Goal: Find specific page/section: Find specific page/section

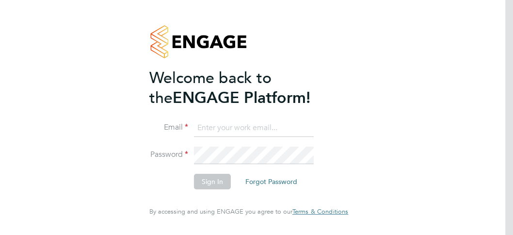
type input "[MEDICAL_DATA][EMAIL_ADDRESS][PERSON_NAME][DOMAIN_NAME]"
click at [213, 186] on button "Sign In" at bounding box center [212, 182] width 37 height 16
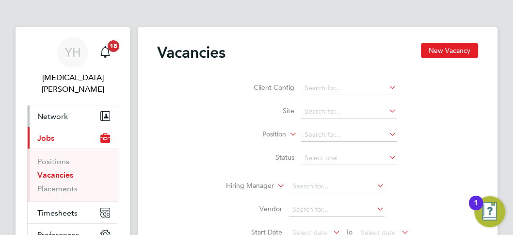
click at [40, 105] on button "Network" at bounding box center [73, 115] width 90 height 21
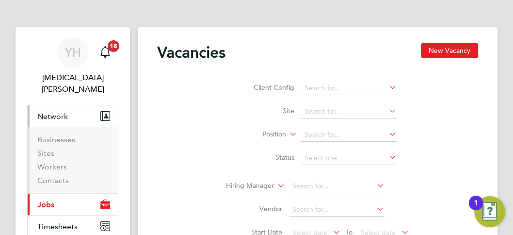
drag, startPoint x: 66, startPoint y: 156, endPoint x: 145, endPoint y: 130, distance: 82.7
click at [66, 162] on li "Workers" at bounding box center [73, 169] width 73 height 14
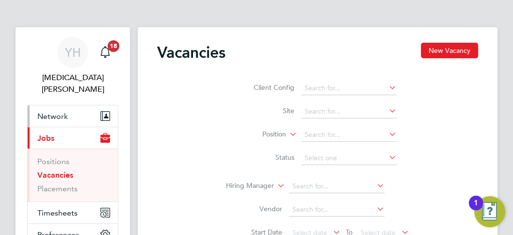
click at [49, 112] on span "Network" at bounding box center [52, 116] width 31 height 9
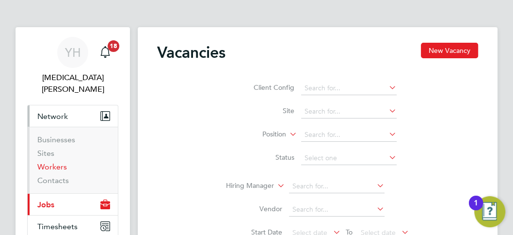
click at [59, 162] on link "Workers" at bounding box center [52, 166] width 30 height 9
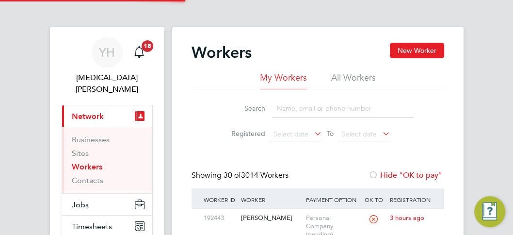
click at [294, 108] on input at bounding box center [343, 108] width 142 height 19
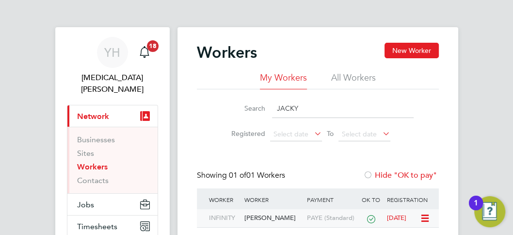
click at [256, 216] on div "Jacky Wilks" at bounding box center [273, 218] width 63 height 18
drag, startPoint x: 306, startPoint y: 106, endPoint x: 172, endPoint y: 88, distance: 135.1
click at [172, 88] on div "YH Yasmin Hemati-Gilani Notifications 18 Applications: Current page: Network Bu…" at bounding box center [256, 172] width 513 height 344
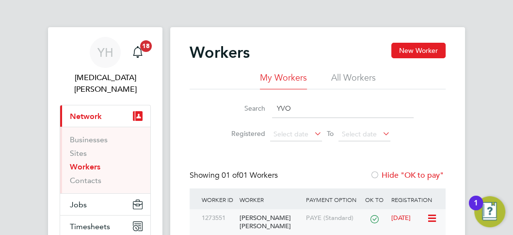
click at [287, 222] on div "Yvonne Ndapingura Zatha Phiri" at bounding box center [270, 222] width 66 height 26
drag, startPoint x: 299, startPoint y: 110, endPoint x: 214, endPoint y: 93, distance: 87.5
click at [217, 93] on div "Search YVO Registered Select date To Select date" at bounding box center [318, 117] width 256 height 57
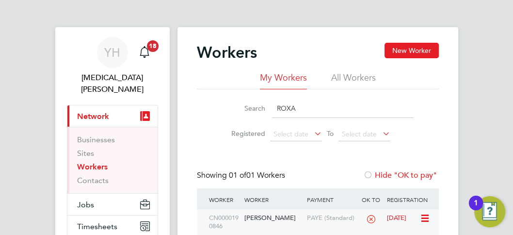
click at [278, 218] on div "Roxana Boldan" at bounding box center [273, 218] width 63 height 18
drag, startPoint x: 312, startPoint y: 109, endPoint x: 210, endPoint y: 104, distance: 103.0
click at [211, 104] on li "Search ROXA" at bounding box center [318, 108] width 216 height 29
click at [277, 218] on div "Agyapong Annobil" at bounding box center [273, 218] width 63 height 18
drag, startPoint x: 248, startPoint y: 99, endPoint x: 230, endPoint y: 99, distance: 18.0
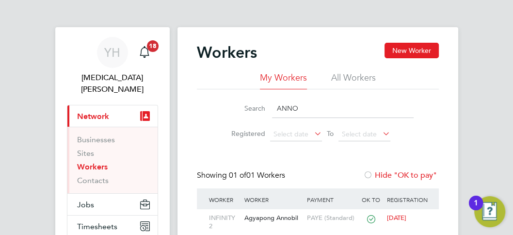
click at [230, 99] on div "Search ANNO" at bounding box center [318, 108] width 192 height 19
click at [275, 216] on div "Aakrosh Joshi" at bounding box center [273, 218] width 63 height 18
drag, startPoint x: 312, startPoint y: 108, endPoint x: 220, endPoint y: 107, distance: 91.7
click at [220, 107] on li "Search JOSHI" at bounding box center [317, 108] width 216 height 29
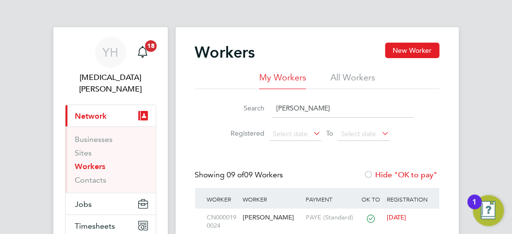
scroll to position [54, 0]
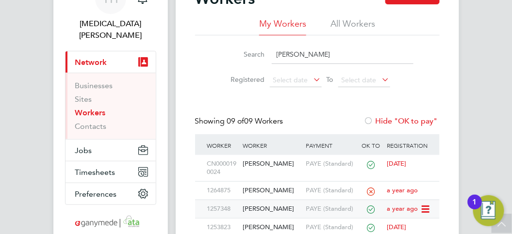
click at [273, 211] on div "Emmanuel Zamani Adamu" at bounding box center [272, 209] width 63 height 18
drag, startPoint x: 308, startPoint y: 56, endPoint x: 202, endPoint y: 56, distance: 105.8
click at [205, 54] on div "Search EMMA Registered Select date To Select date" at bounding box center [317, 63] width 245 height 57
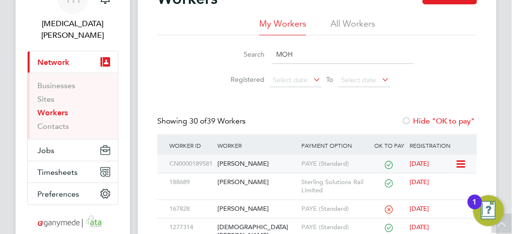
click at [264, 165] on div "Mohammed Naveed" at bounding box center [257, 164] width 84 height 18
drag, startPoint x: 299, startPoint y: 50, endPoint x: 236, endPoint y: 61, distance: 64.5
click at [238, 51] on div "Search MOH" at bounding box center [317, 54] width 192 height 19
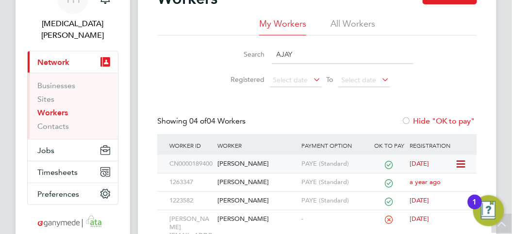
click at [272, 167] on div "Ajay Chumber" at bounding box center [257, 164] width 84 height 18
drag, startPoint x: 274, startPoint y: 47, endPoint x: 220, endPoint y: 45, distance: 53.4
click at [222, 44] on li "Search AJAY" at bounding box center [317, 54] width 216 height 29
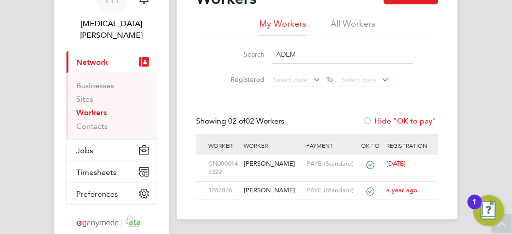
drag, startPoint x: 311, startPoint y: 52, endPoint x: 239, endPoint y: 52, distance: 71.8
click at [240, 52] on div "Search ADEM" at bounding box center [317, 54] width 192 height 19
click at [263, 167] on div "Ademola Abolaji Oluwatuyi" at bounding box center [272, 164] width 63 height 18
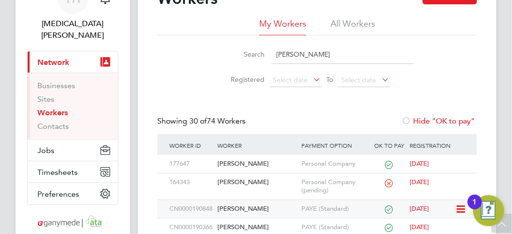
click at [255, 210] on div "David Kitchen" at bounding box center [257, 209] width 84 height 18
drag, startPoint x: 304, startPoint y: 56, endPoint x: 234, endPoint y: 52, distance: 70.4
click at [235, 52] on div "Search DAVID" at bounding box center [317, 54] width 192 height 19
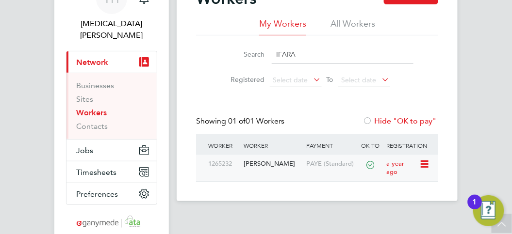
click at [273, 163] on div "Abidemi Ifarajimi" at bounding box center [272, 164] width 63 height 18
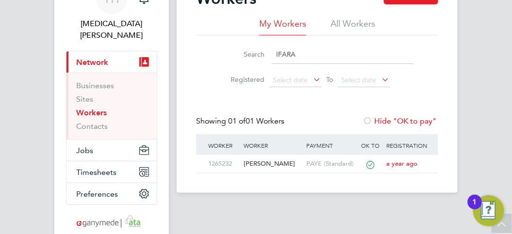
drag, startPoint x: 301, startPoint y: 53, endPoint x: 203, endPoint y: 38, distance: 99.7
click at [203, 38] on div "Search IFARA Registered Select date To Select date" at bounding box center [317, 63] width 242 height 57
click at [272, 162] on div "Sanjay Chiarh" at bounding box center [272, 164] width 63 height 18
drag, startPoint x: 313, startPoint y: 57, endPoint x: 215, endPoint y: 46, distance: 99.1
click at [217, 45] on li "Search SANJ" at bounding box center [317, 54] width 216 height 29
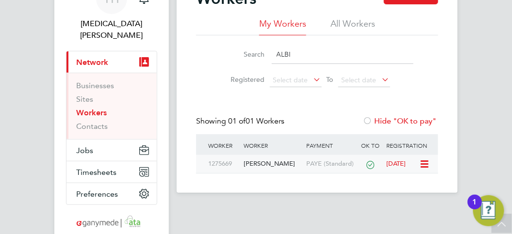
click at [259, 163] on div "Albin Raju" at bounding box center [272, 164] width 63 height 18
drag, startPoint x: 299, startPoint y: 54, endPoint x: 232, endPoint y: 44, distance: 68.2
click at [233, 42] on li "Search ALBI" at bounding box center [317, 54] width 216 height 29
click at [269, 166] on div "David Andrew Atikami" at bounding box center [272, 164] width 63 height 18
drag, startPoint x: 320, startPoint y: 52, endPoint x: 224, endPoint y: 47, distance: 96.2
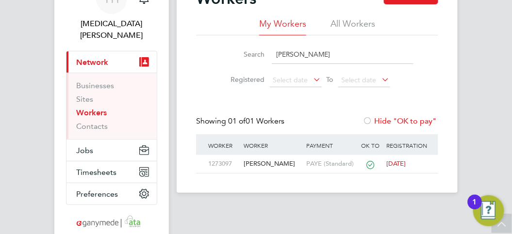
click at [224, 47] on div "Search DAVID ATI" at bounding box center [317, 54] width 192 height 19
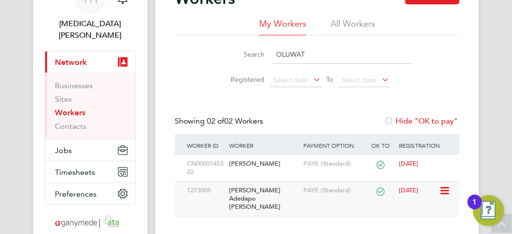
click at [268, 188] on div "Oluwatosin Adedapo Adams" at bounding box center [264, 199] width 74 height 34
drag, startPoint x: 321, startPoint y: 53, endPoint x: 219, endPoint y: 50, distance: 102.0
click at [219, 50] on li "Search OLUWAT" at bounding box center [317, 54] width 216 height 29
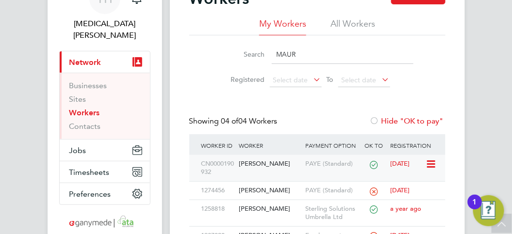
type input "MAUR"
click at [269, 163] on div "[PERSON_NAME]" at bounding box center [270, 164] width 66 height 18
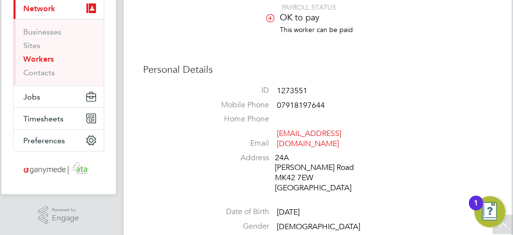
scroll to position [93, 0]
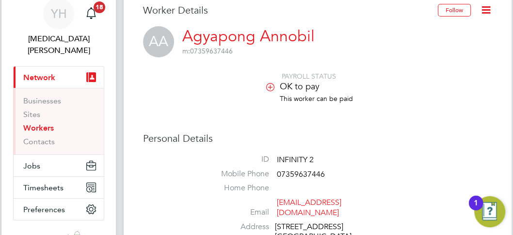
scroll to position [162, 0]
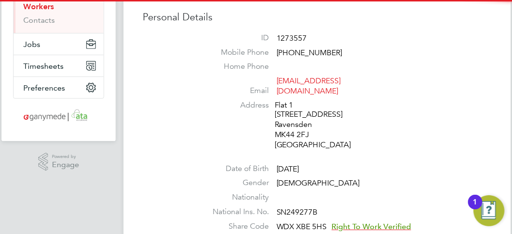
scroll to position [162, 0]
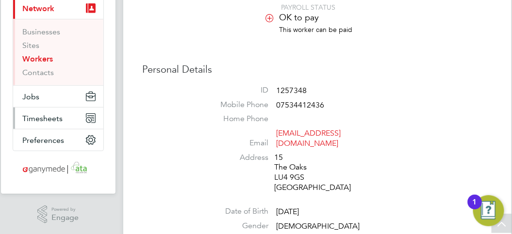
scroll to position [94, 0]
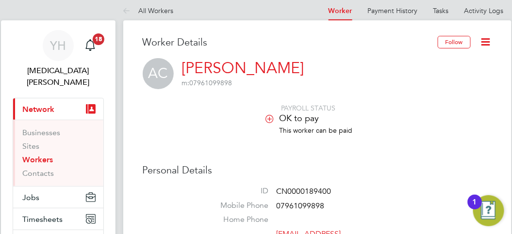
scroll to position [108, 0]
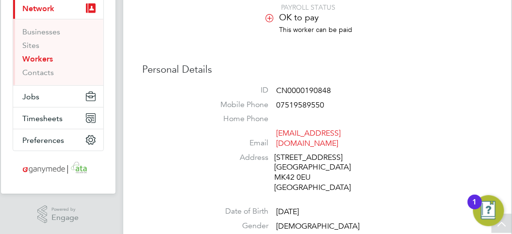
scroll to position [94, 0]
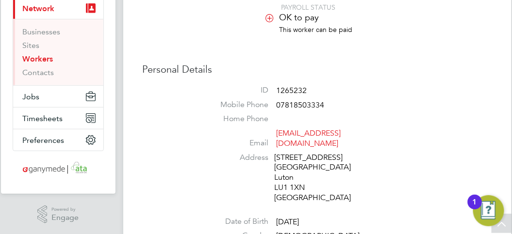
scroll to position [94, 0]
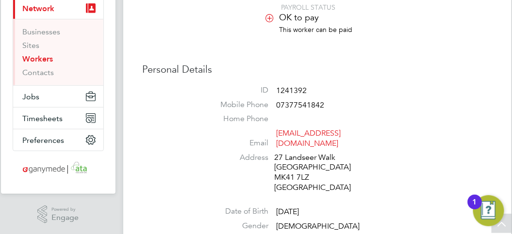
scroll to position [94, 0]
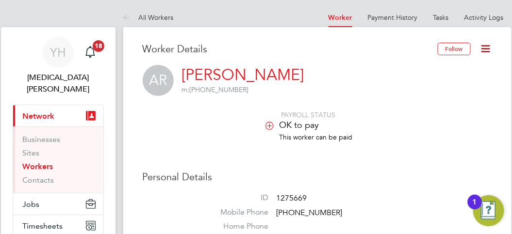
scroll to position [54, 0]
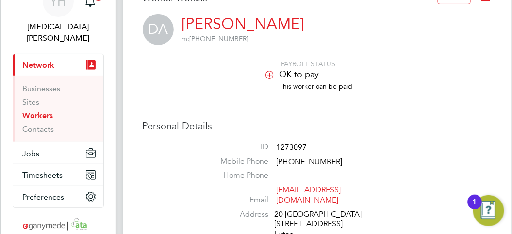
scroll to position [54, 0]
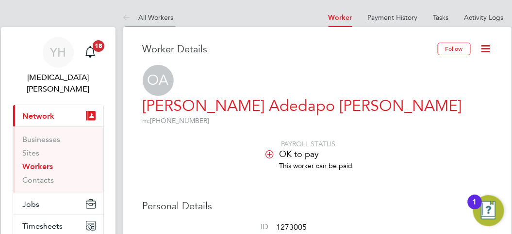
click at [164, 14] on link "All Workers" at bounding box center [148, 17] width 50 height 9
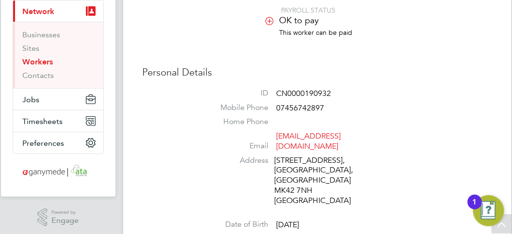
scroll to position [108, 0]
